Goal: Information Seeking & Learning: Learn about a topic

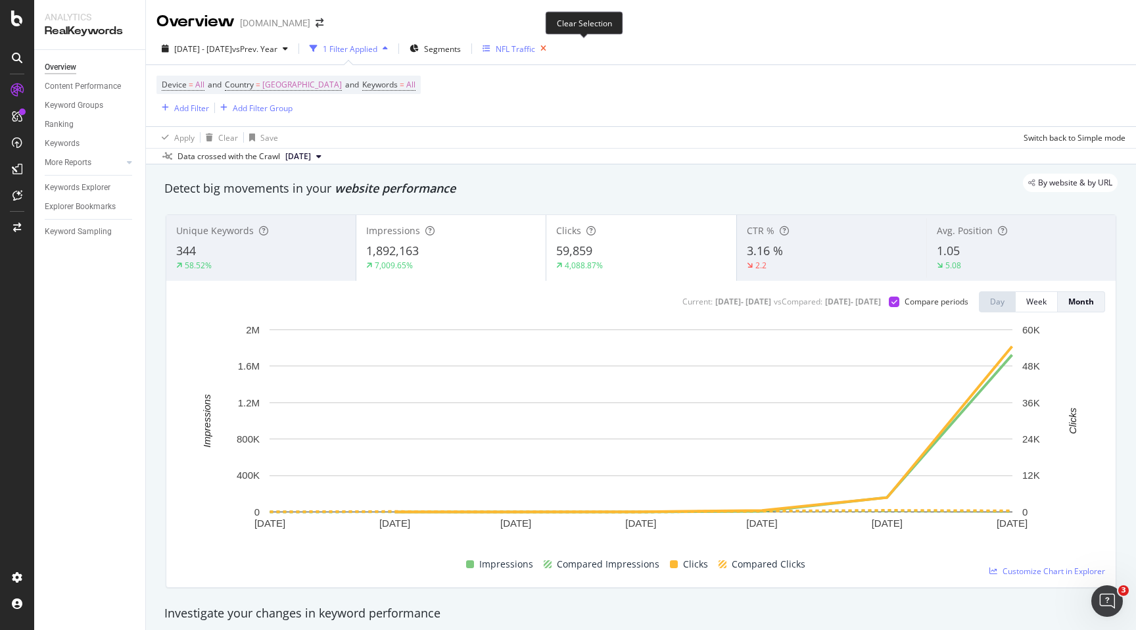
click at [552, 51] on icon "button" at bounding box center [543, 48] width 16 height 18
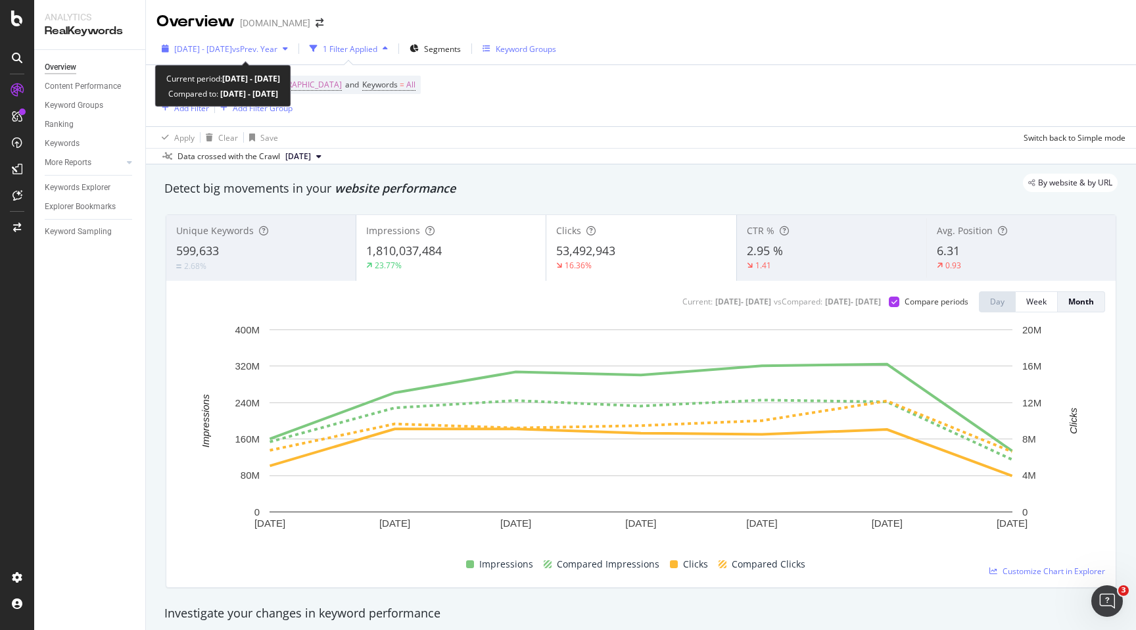
click at [277, 49] on span "vs Prev. Year" at bounding box center [254, 48] width 45 height 11
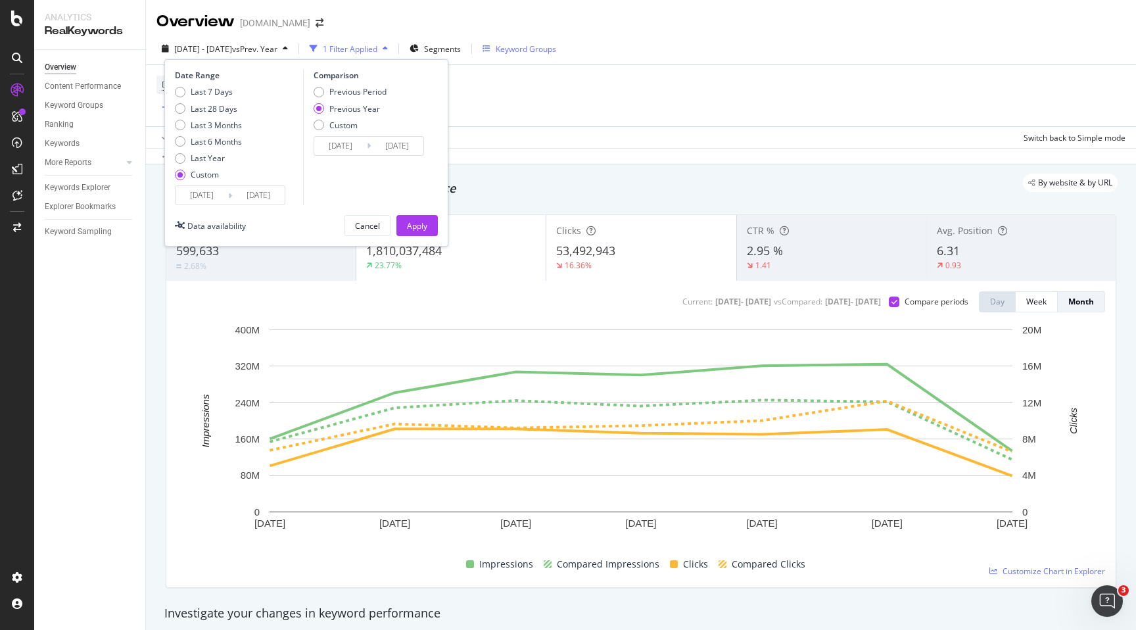
click at [204, 197] on input "[DATE]" at bounding box center [202, 195] width 53 height 18
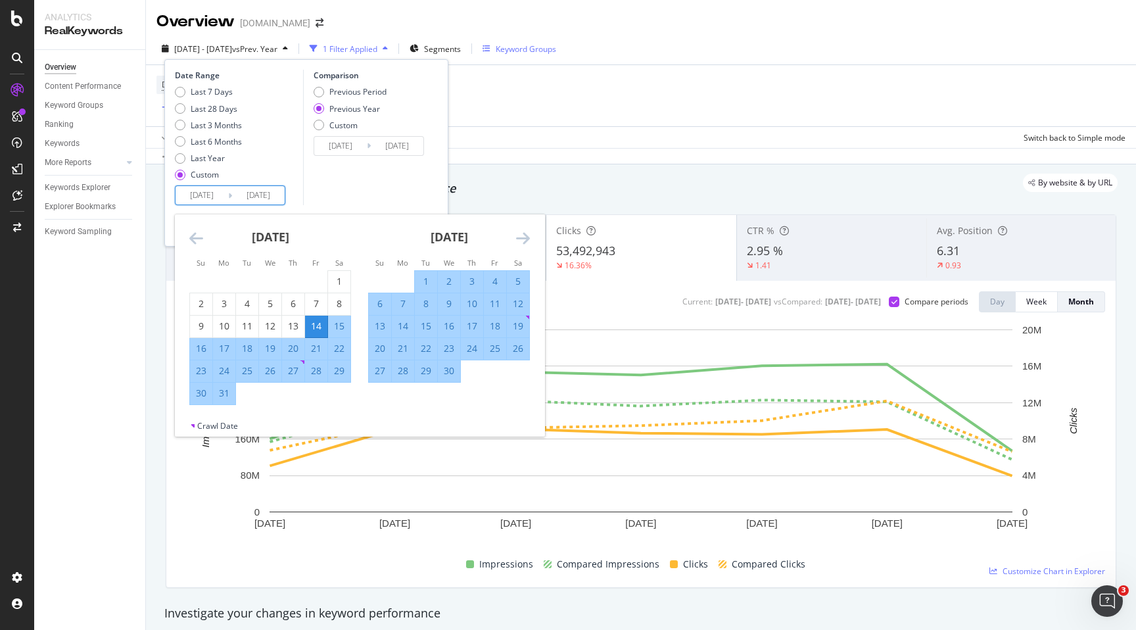
click at [424, 281] on div "1" at bounding box center [426, 281] width 22 height 13
type input "[DATE]"
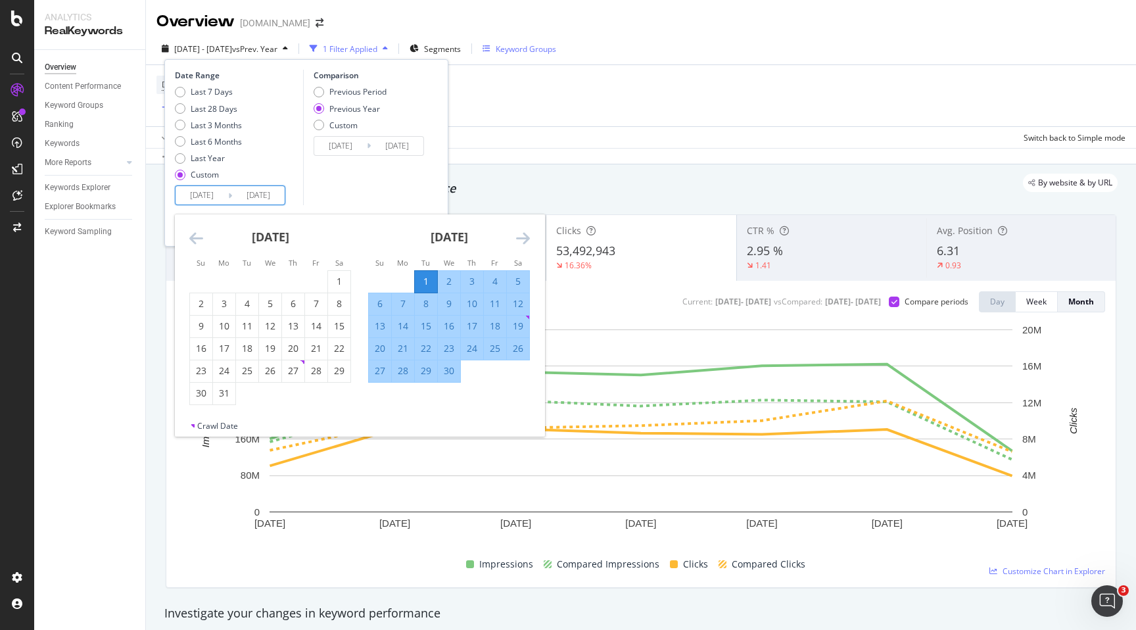
click at [530, 238] on div "[DATE] 1 2 3 4 5 6 7 8 9 10 11 12 13 14 15 16 17 18 19 20 21 22 23 24 25 26 27 …" at bounding box center [449, 298] width 179 height 168
click at [525, 243] on icon "Move forward to switch to the next month." at bounding box center [523, 238] width 14 height 16
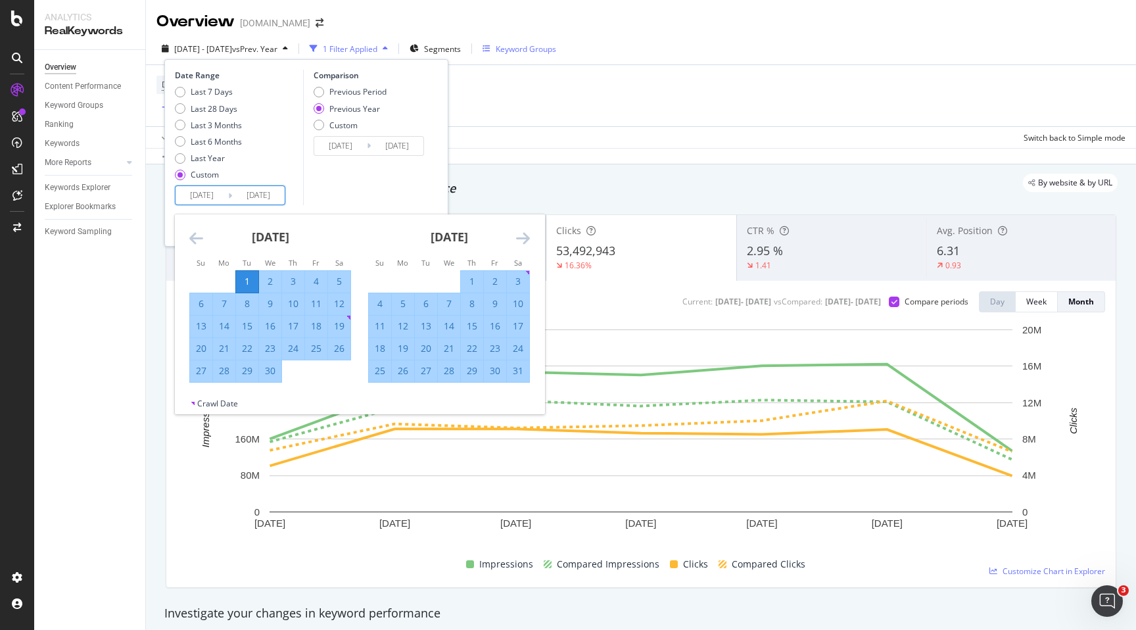
click at [525, 243] on icon "Move forward to switch to the next month." at bounding box center [523, 238] width 14 height 16
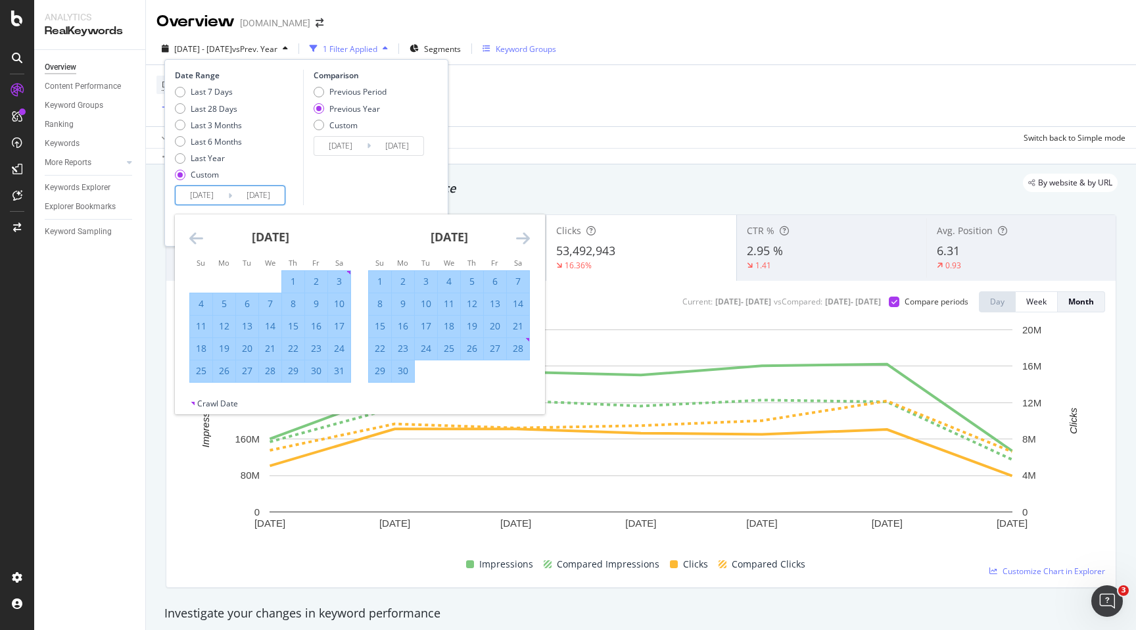
click at [525, 243] on icon "Move forward to switch to the next month." at bounding box center [523, 238] width 14 height 16
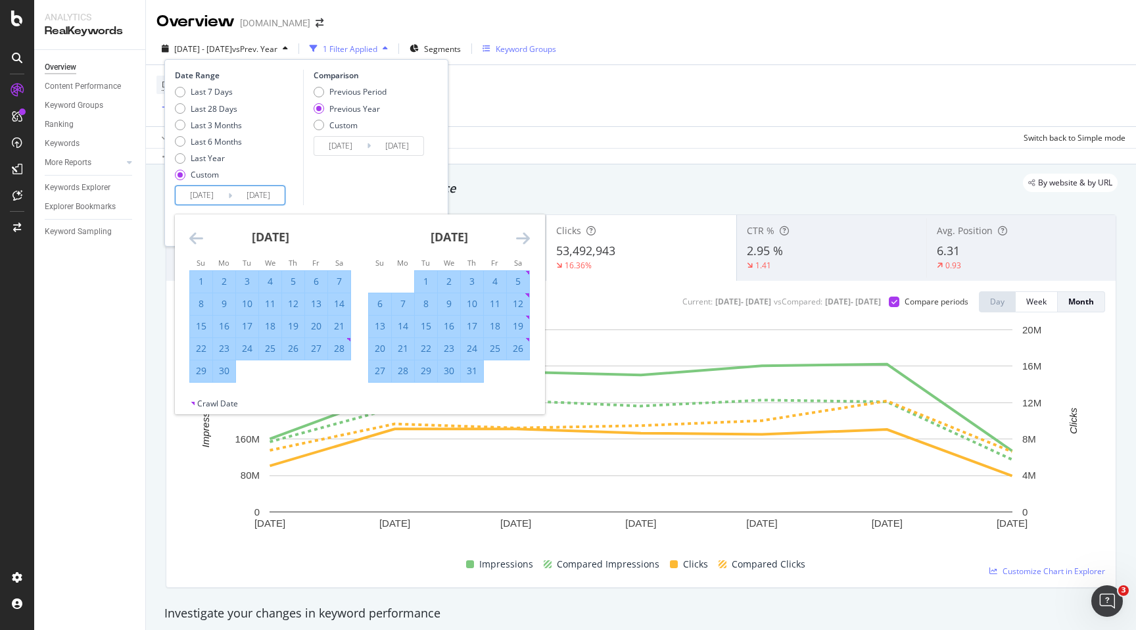
click at [525, 243] on icon "Move forward to switch to the next month." at bounding box center [523, 238] width 14 height 16
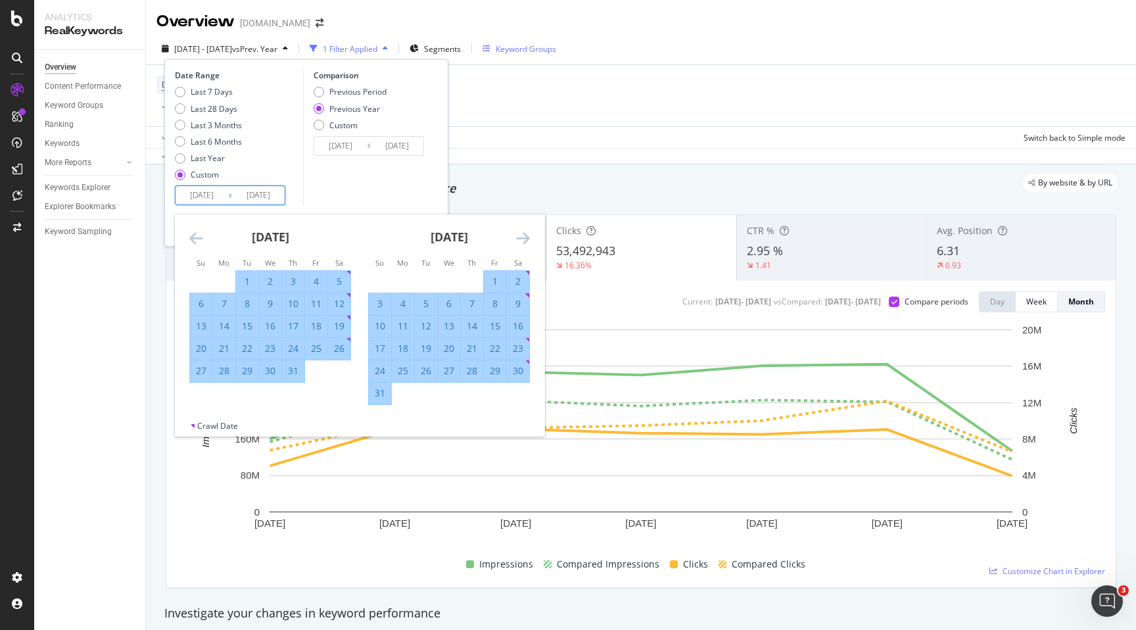
click at [525, 243] on icon "Move forward to switch to the next month." at bounding box center [523, 238] width 14 height 16
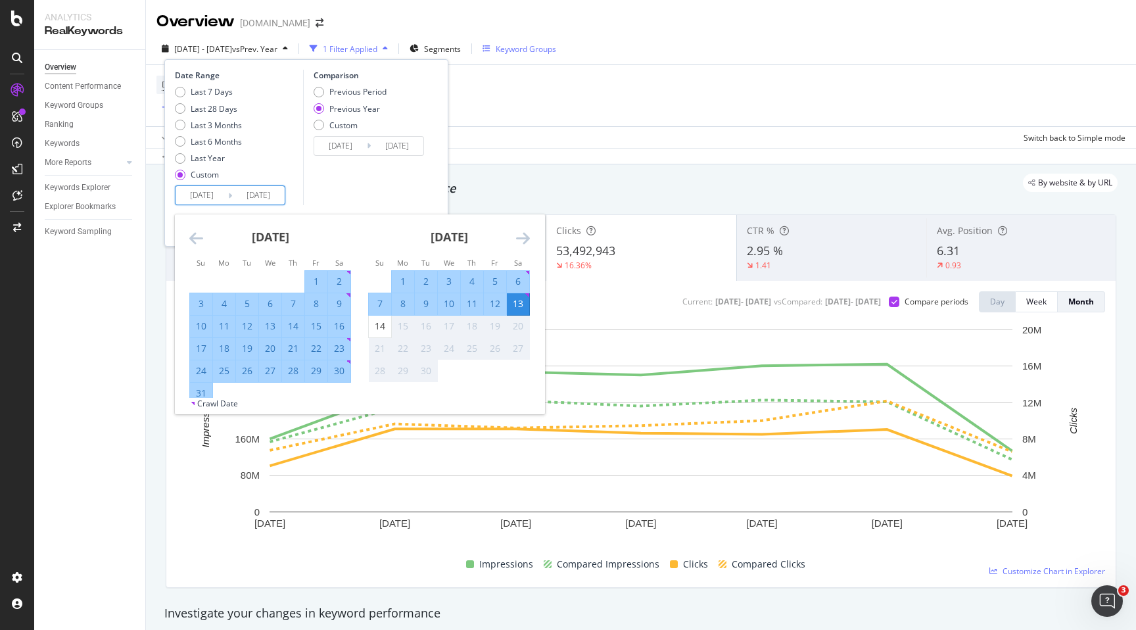
click at [517, 306] on div "13" at bounding box center [518, 303] width 22 height 13
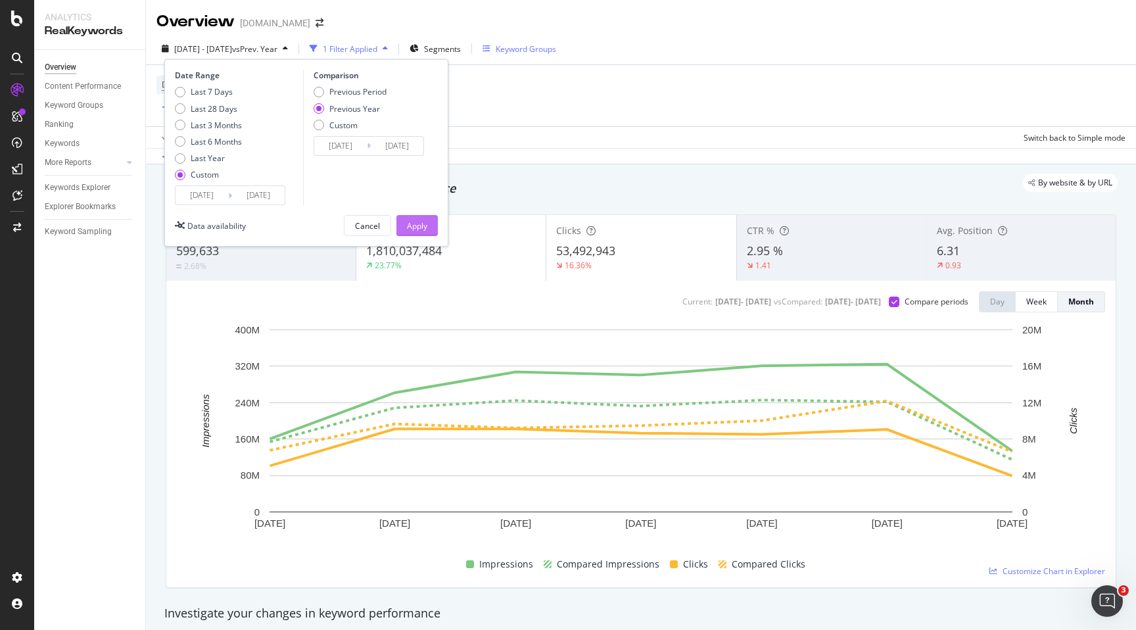
click at [424, 222] on div "Apply" at bounding box center [417, 225] width 20 height 11
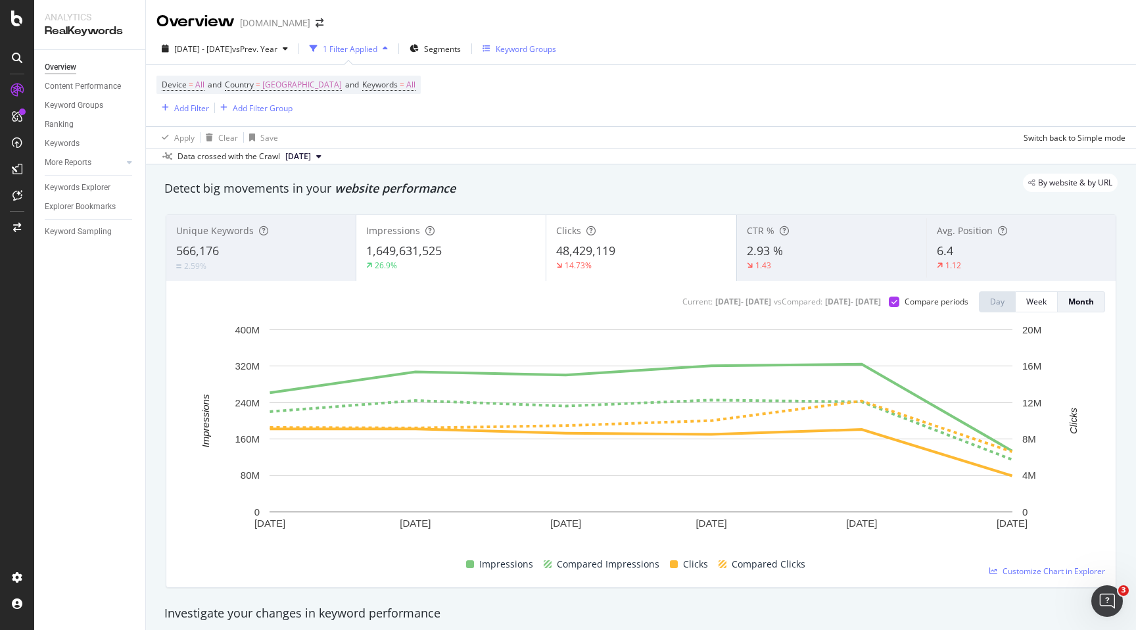
click at [377, 49] on div "1 Filter Applied" at bounding box center [350, 48] width 55 height 11
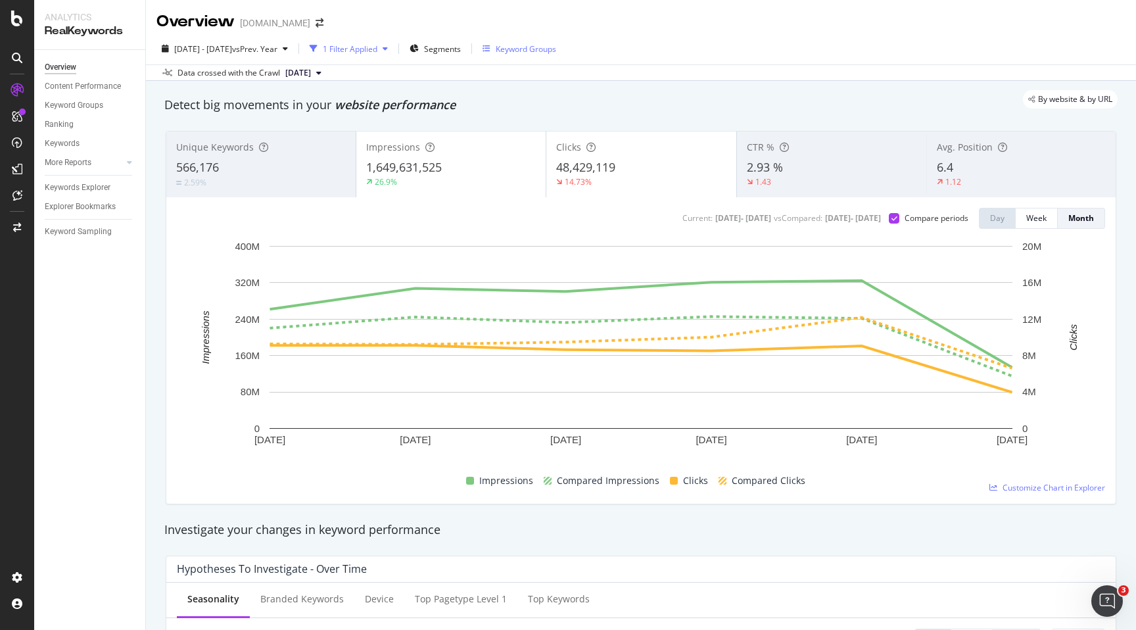
click at [377, 46] on div "1 Filter Applied" at bounding box center [350, 48] width 55 height 11
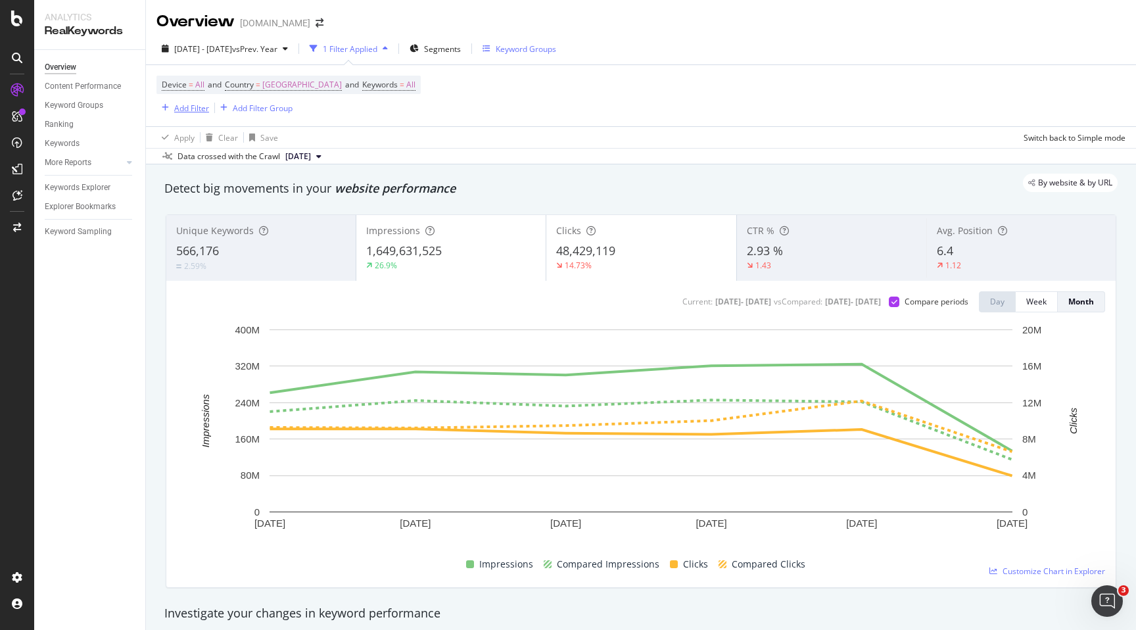
click at [193, 112] on div "Add Filter" at bounding box center [191, 108] width 35 height 11
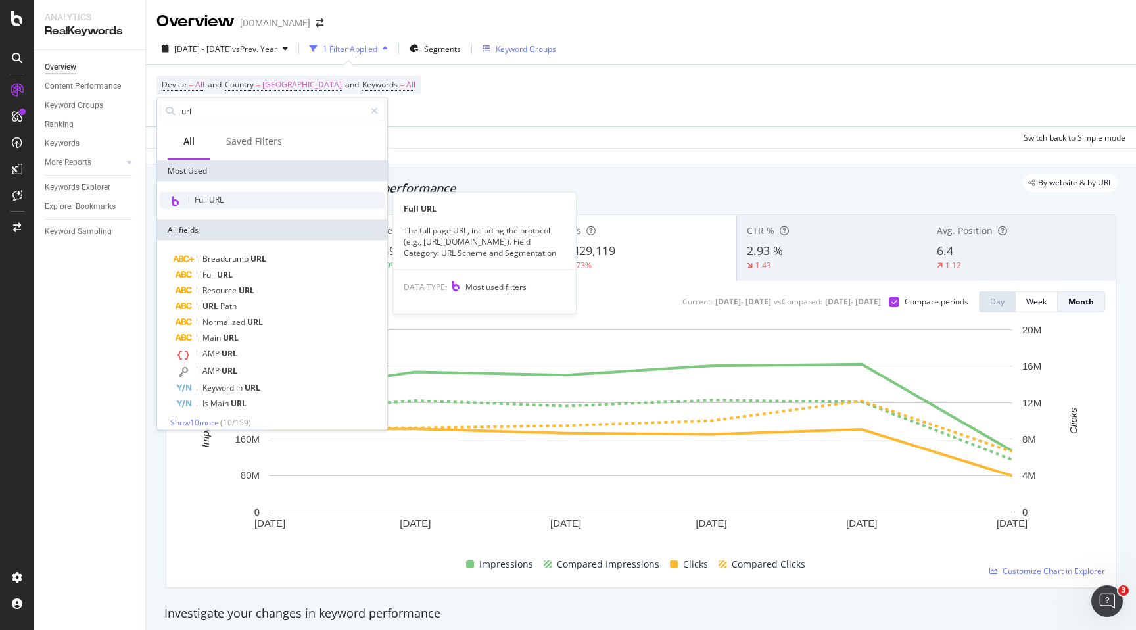
type input "url"
click at [227, 199] on div "Full URL" at bounding box center [272, 200] width 225 height 17
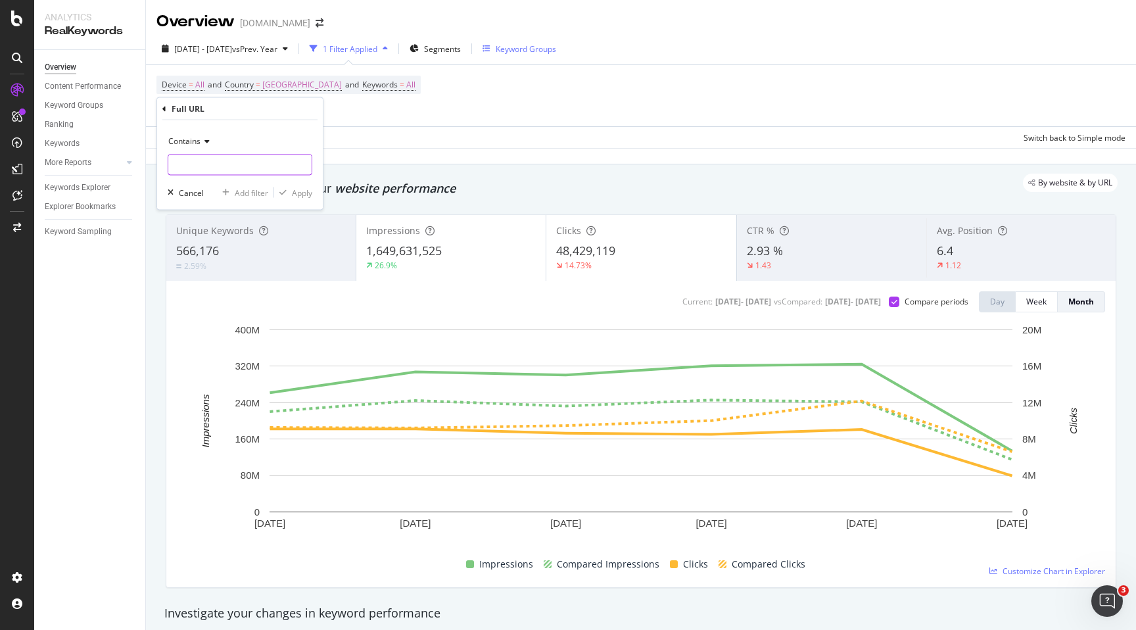
click at [208, 168] on input "text" at bounding box center [239, 164] width 143 height 21
type input "/movie/"
click at [298, 194] on div "Apply" at bounding box center [302, 192] width 20 height 11
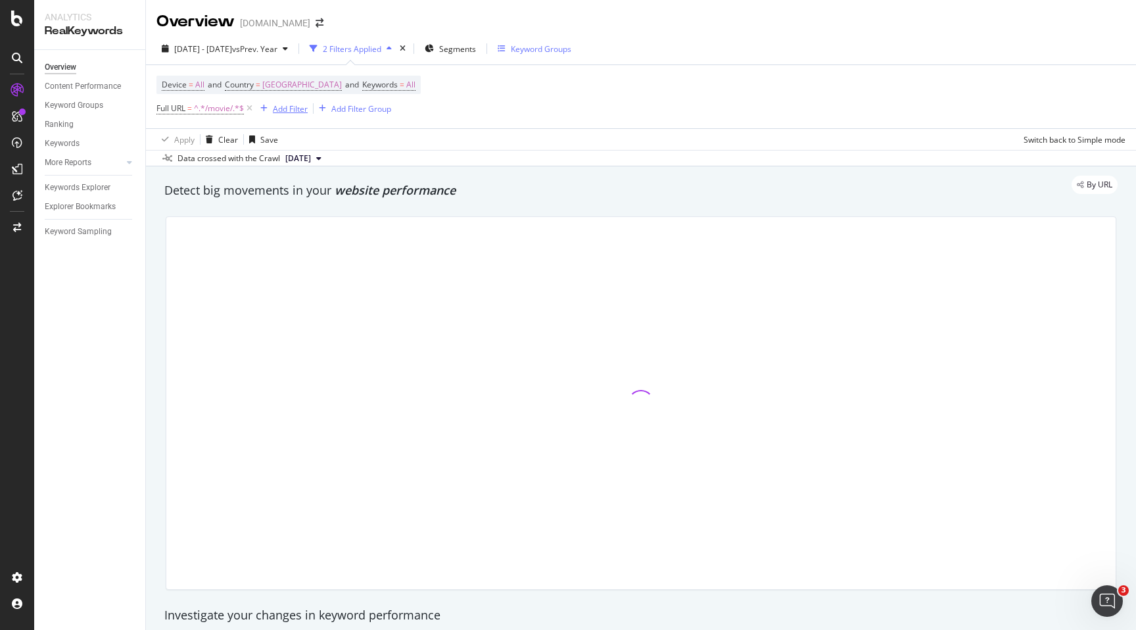
click at [283, 111] on div "Add Filter" at bounding box center [290, 108] width 35 height 11
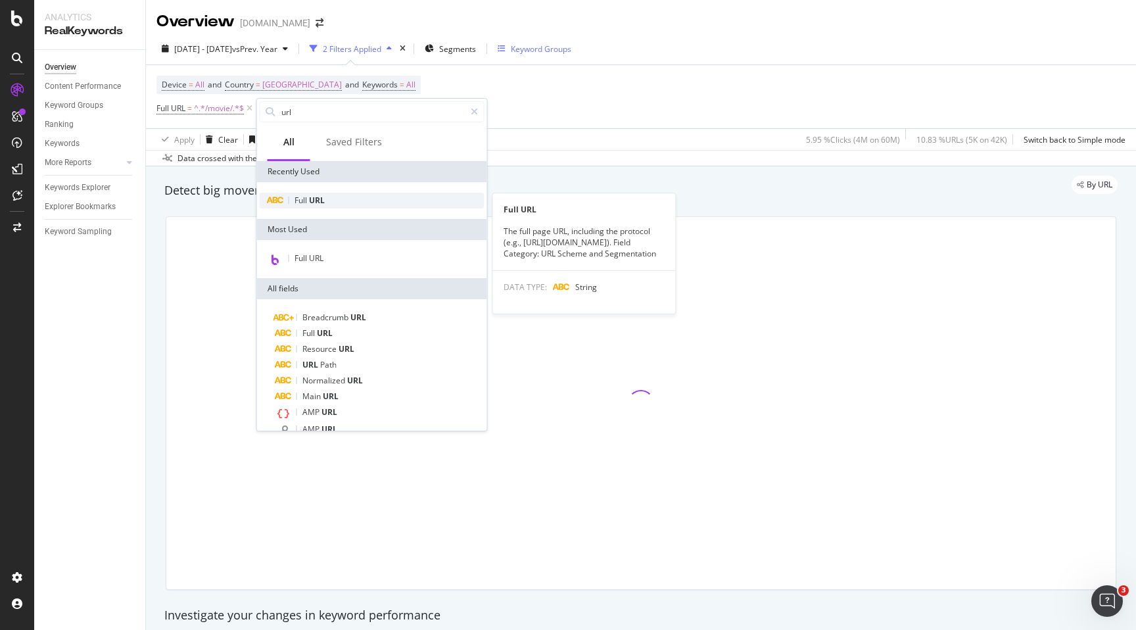
click at [296, 198] on span "Full" at bounding box center [301, 200] width 14 height 11
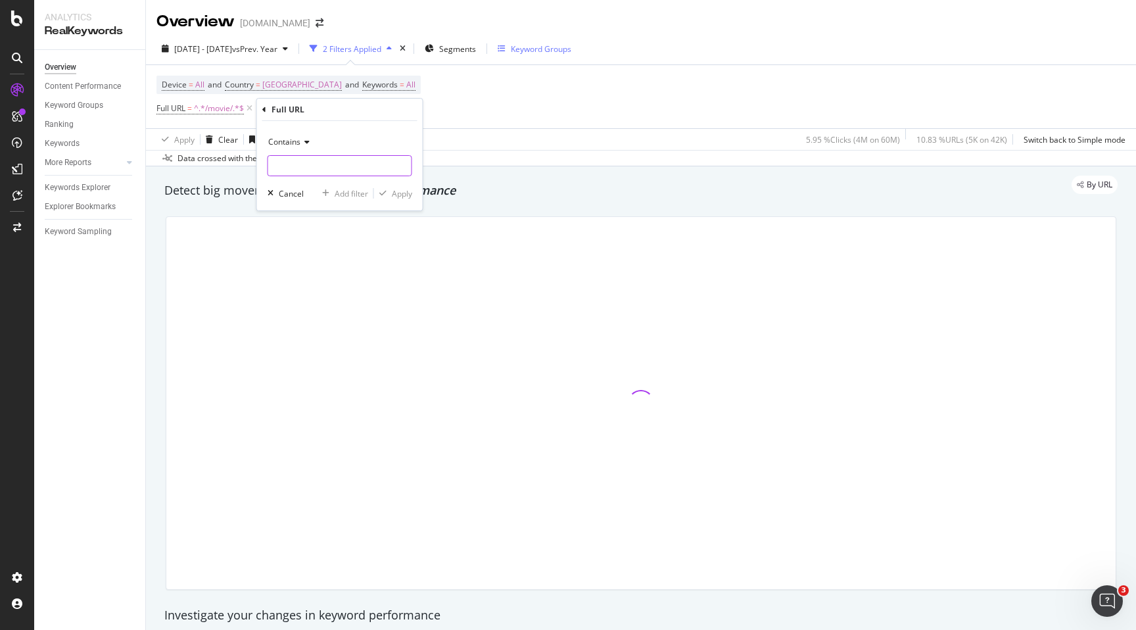
click at [302, 168] on input "text" at bounding box center [339, 165] width 143 height 21
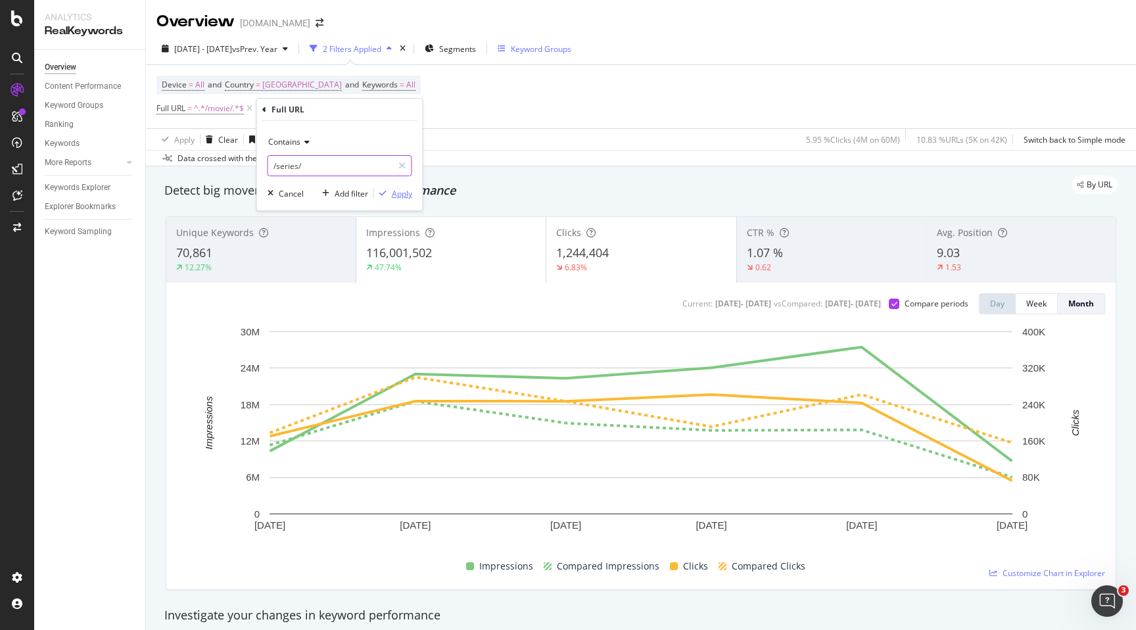
type input "/series/"
click at [392, 194] on div "Apply" at bounding box center [402, 193] width 20 height 11
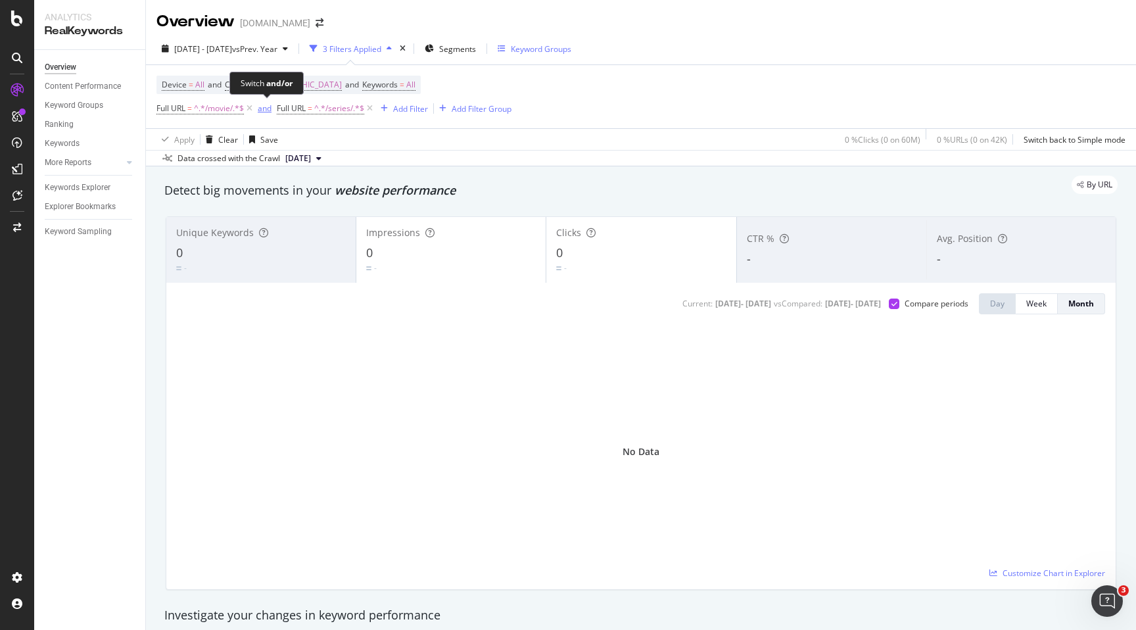
click at [268, 107] on div "and" at bounding box center [265, 108] width 14 height 11
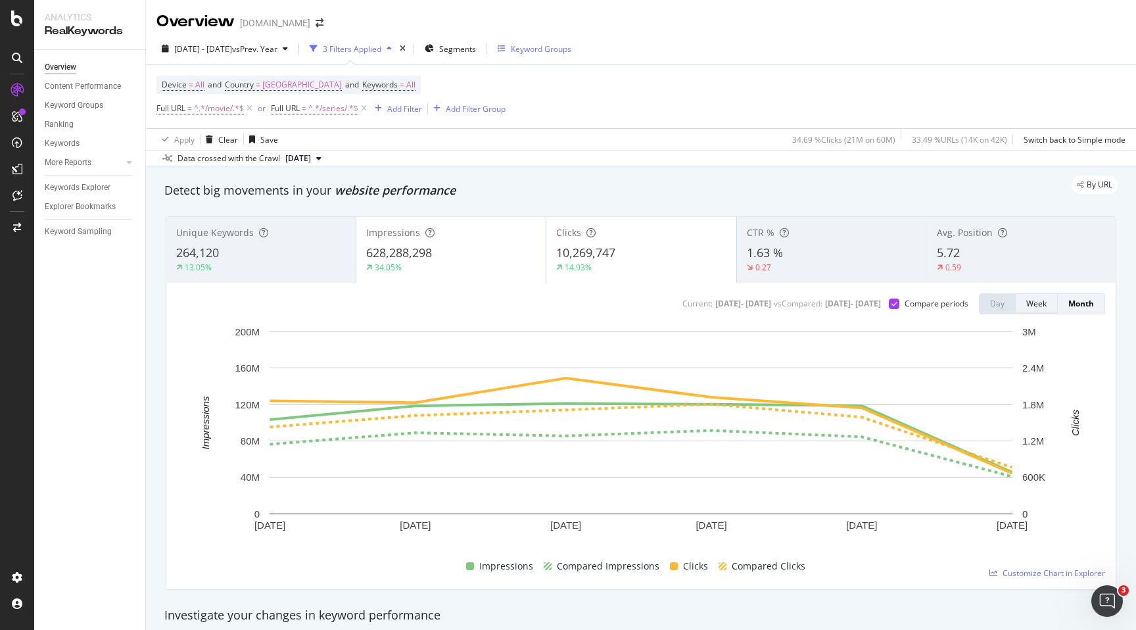
click at [1032, 299] on div "Week" at bounding box center [1036, 303] width 20 height 11
